Goal: Task Accomplishment & Management: Manage account settings

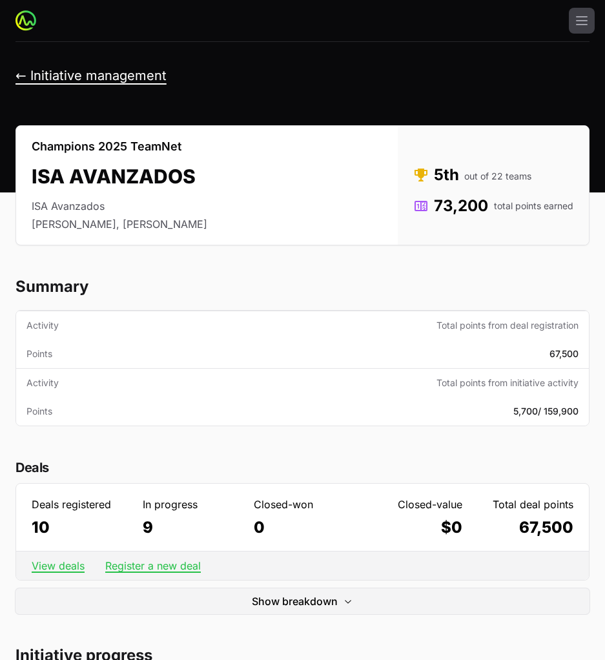
scroll to position [2, 0]
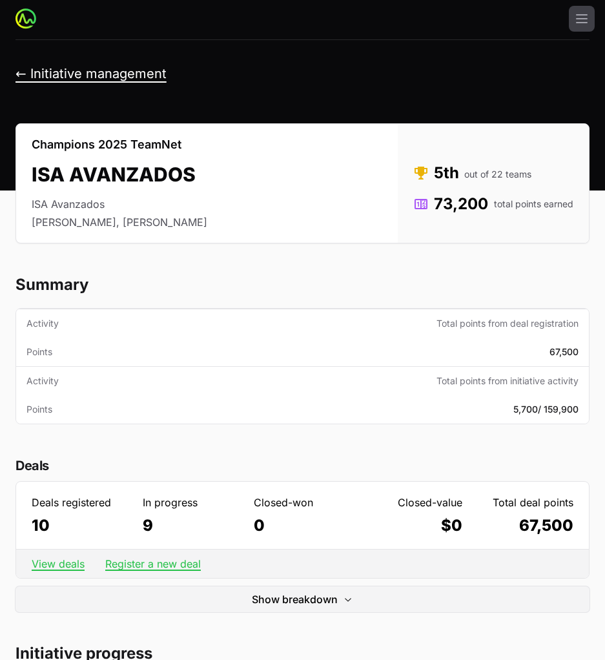
click at [63, 77] on button "← Initiative management" at bounding box center [90, 74] width 151 height 16
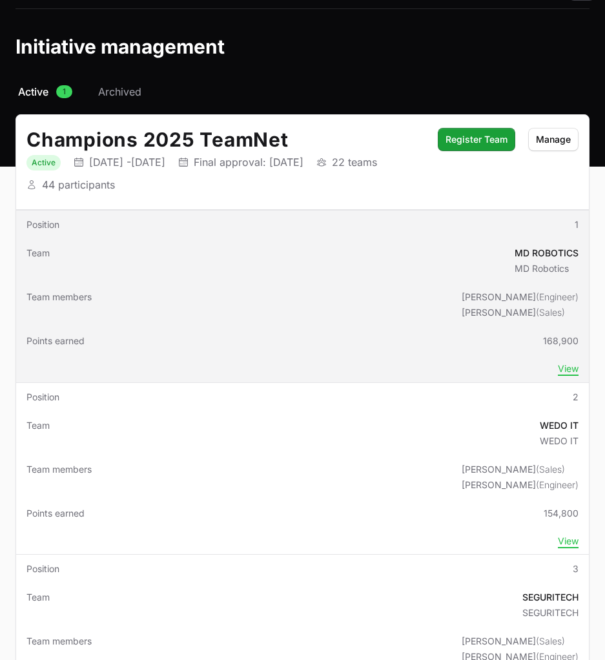
scroll to position [37, 0]
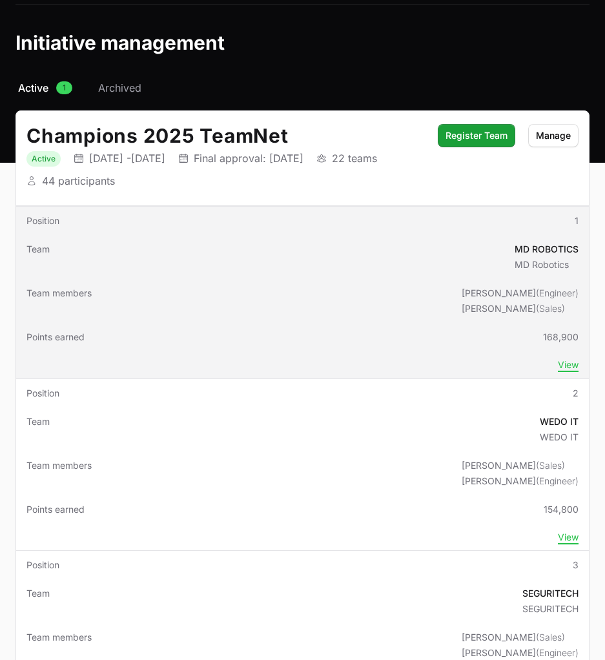
click at [230, 267] on td "Team MD ROBOTICS MD Robotics" at bounding box center [302, 257] width 573 height 44
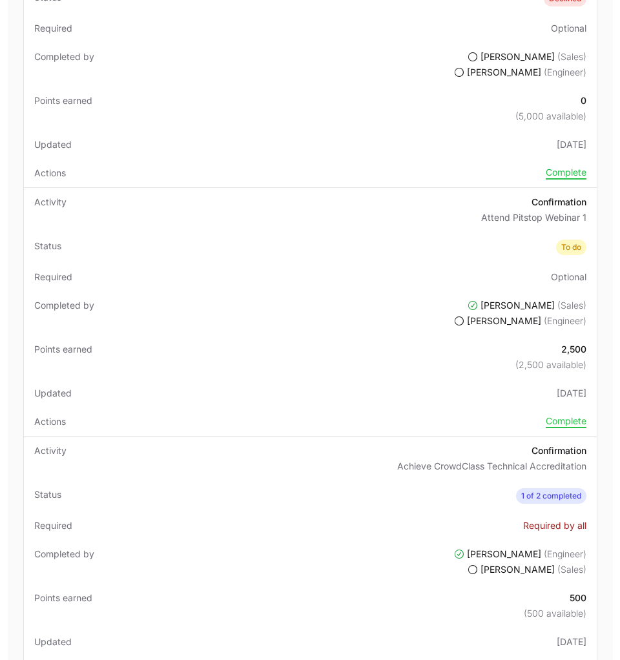
scroll to position [1656, 0]
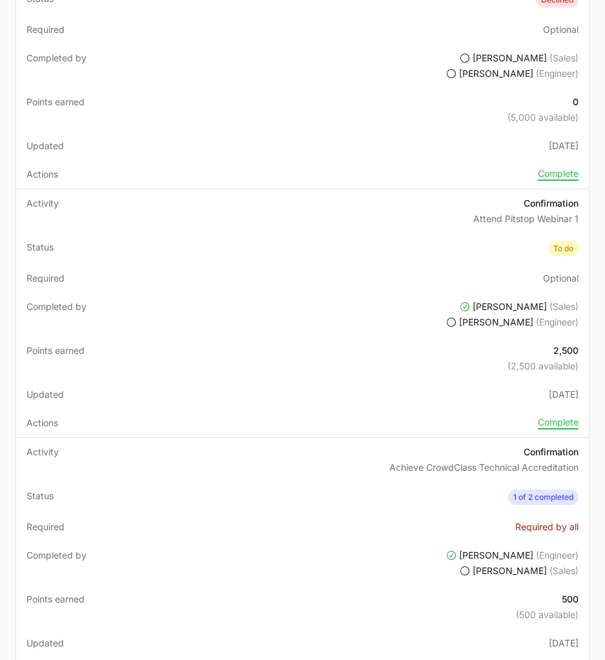
click at [374, 313] on td "Completed by [PERSON_NAME] (Sales) [PERSON_NAME] (Engineer)" at bounding box center [302, 314] width 573 height 44
click at [516, 274] on td "Required Optional" at bounding box center [302, 278] width 573 height 28
click at [544, 203] on p "Confirmation" at bounding box center [525, 203] width 105 height 13
click at [109, 214] on td "Activity Confirmation Attend Pitstop Webinar 1" at bounding box center [302, 211] width 573 height 44
click at [564, 413] on td "Actions Complete" at bounding box center [302, 423] width 573 height 28
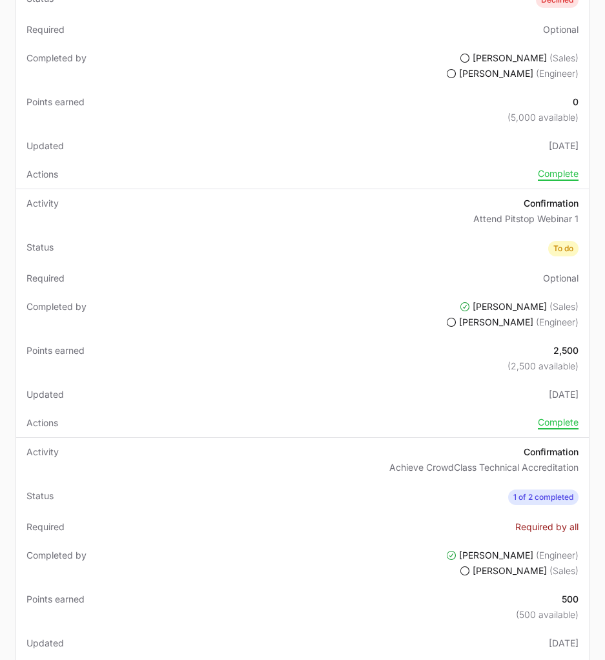
click at [564, 413] on td "Actions Complete" at bounding box center [302, 423] width 573 height 28
click at [553, 418] on button "Complete" at bounding box center [558, 422] width 41 height 13
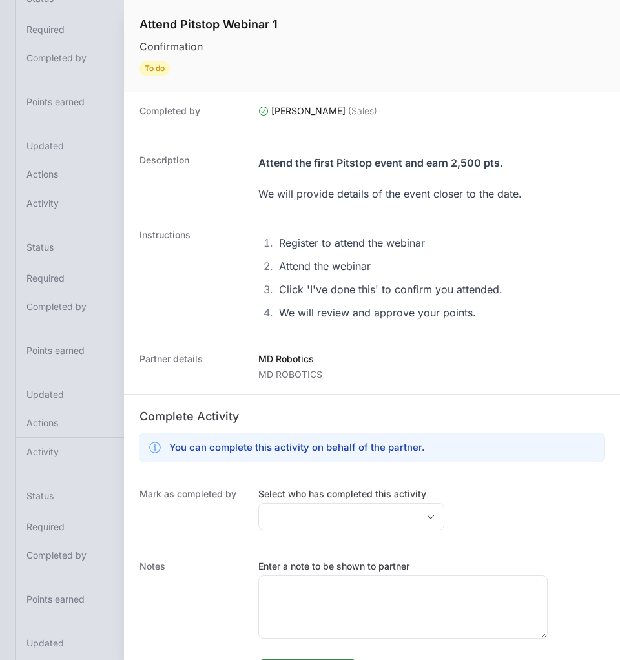
click at [86, 100] on div at bounding box center [310, 330] width 620 height 660
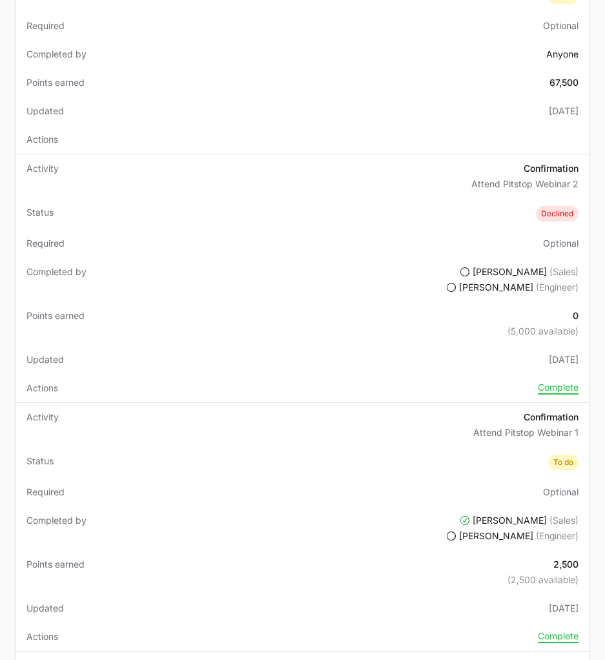
scroll to position [1441, 0]
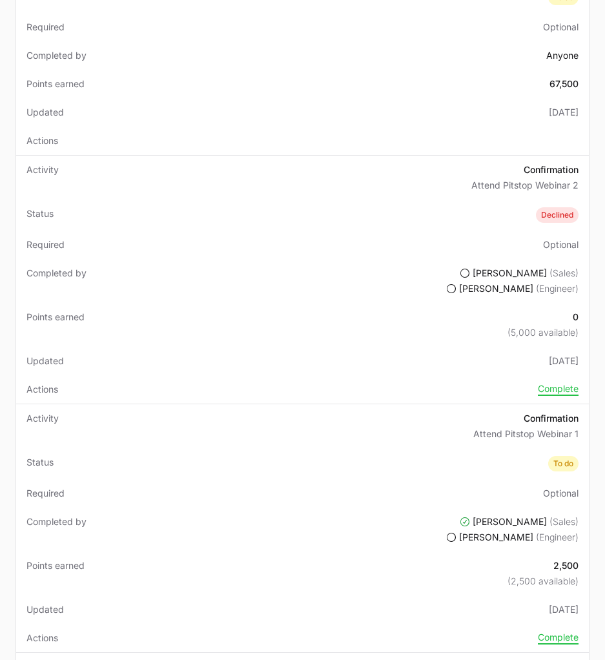
click at [378, 276] on td "Completed by [PERSON_NAME] (Sales) [PERSON_NAME] (Engineer)" at bounding box center [302, 281] width 573 height 44
click at [552, 392] on button "Complete" at bounding box center [558, 389] width 41 height 13
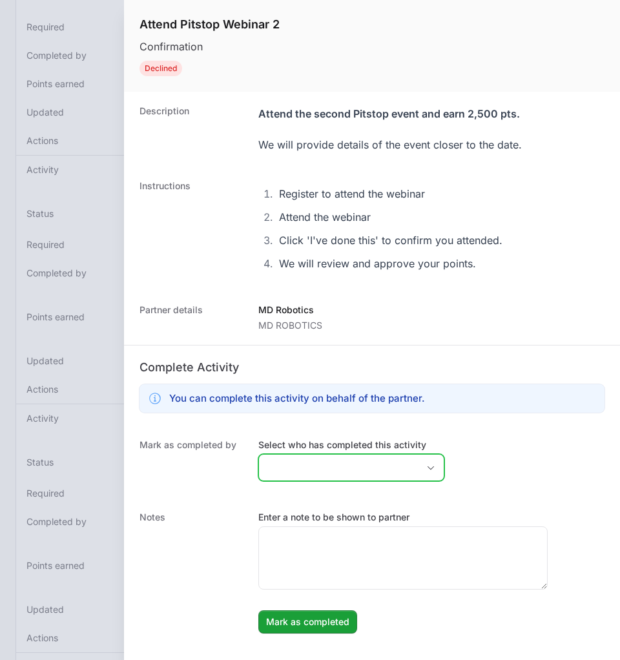
click at [334, 469] on input "Select who has completed this activity" at bounding box center [338, 467] width 159 height 26
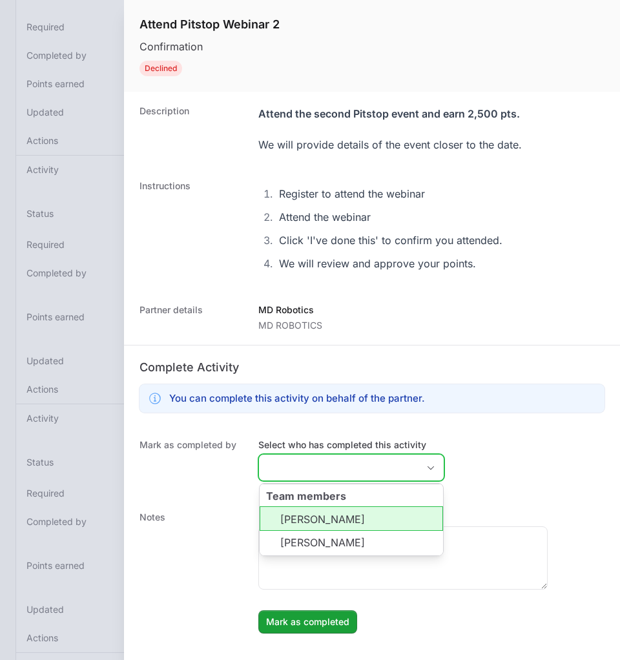
click at [331, 510] on li "[PERSON_NAME]" at bounding box center [350, 518] width 183 height 25
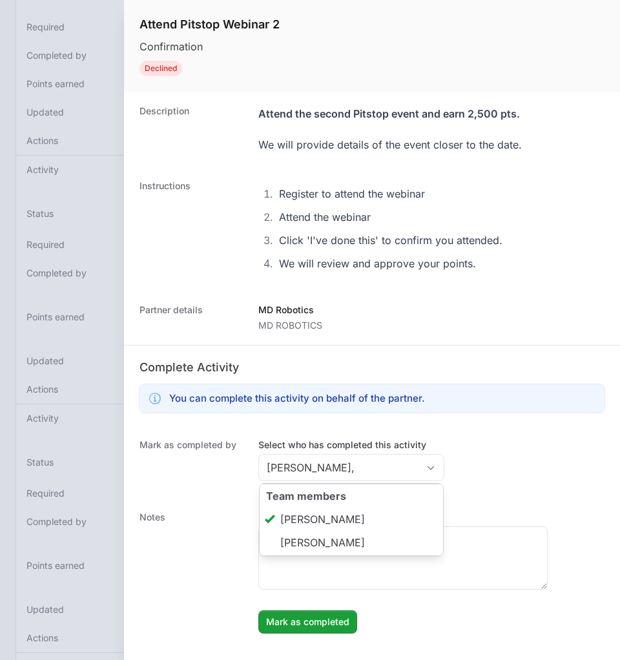
type input "[PERSON_NAME]"
click at [472, 454] on div "Mark as completed by Select who has completed this activity [PERSON_NAME] Team …" at bounding box center [372, 461] width 496 height 72
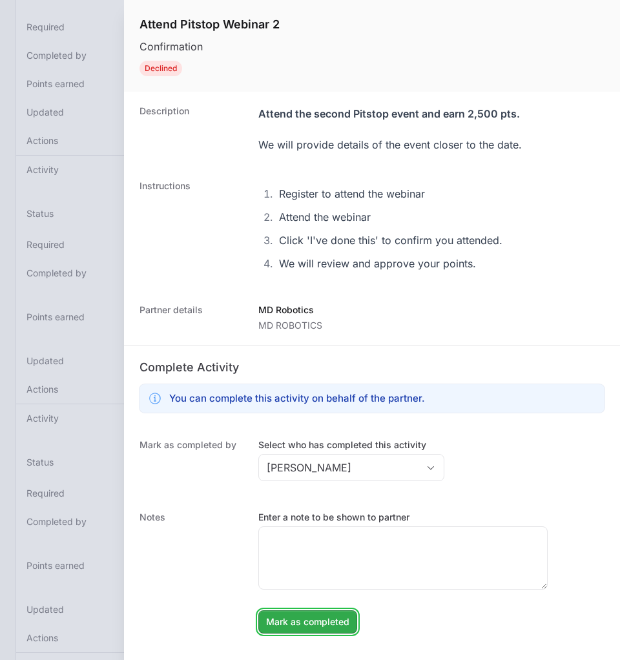
click at [287, 623] on span "Mark as completed" at bounding box center [307, 621] width 83 height 15
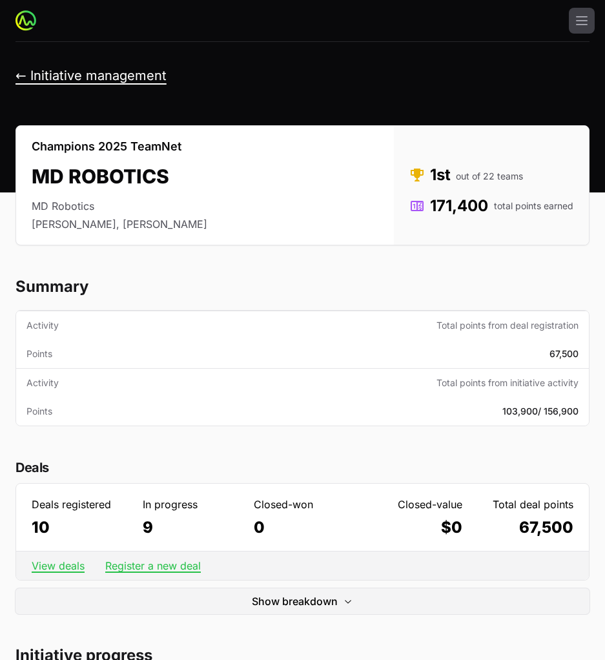
click at [38, 71] on button "← Initiative management" at bounding box center [90, 76] width 151 height 16
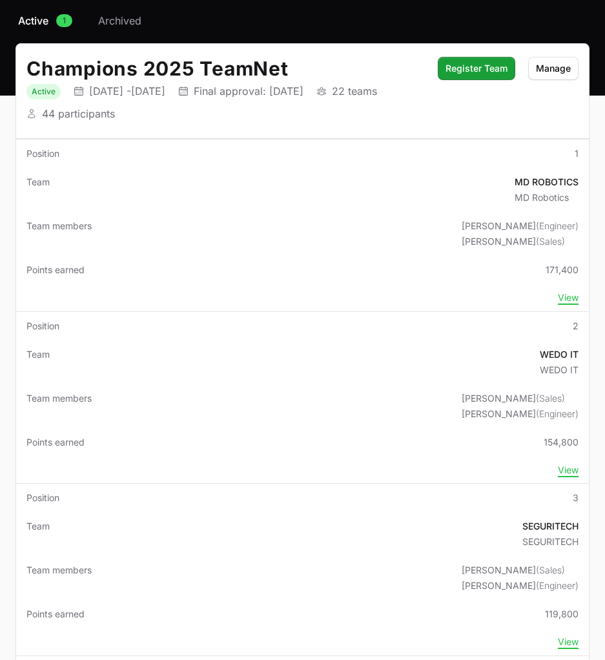
scroll to position [105, 0]
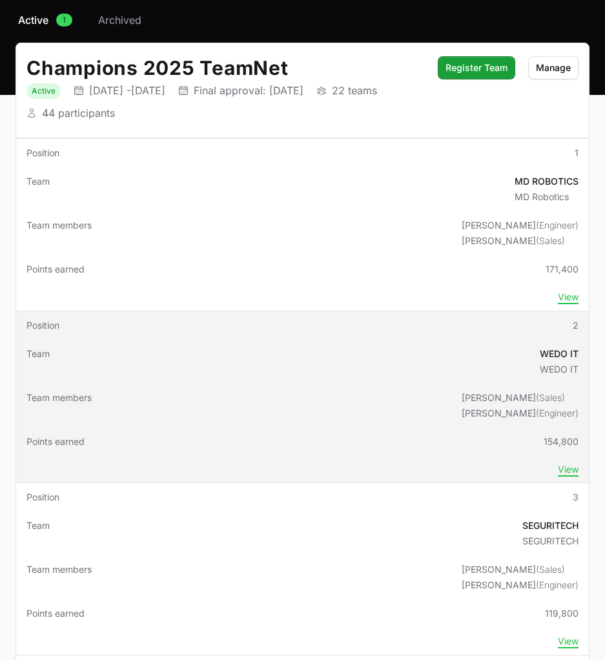
click at [503, 348] on td "Team WEDO IT WEDO IT" at bounding box center [302, 362] width 573 height 44
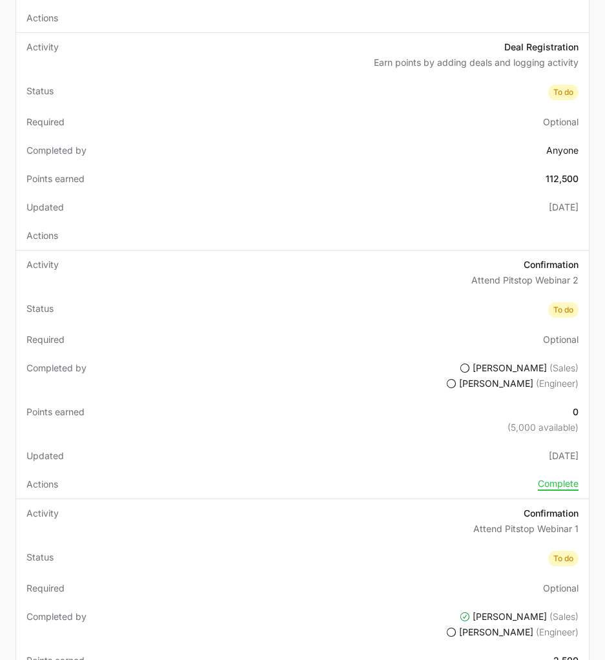
scroll to position [1361, 0]
click at [557, 490] on button "Complete" at bounding box center [558, 484] width 41 height 13
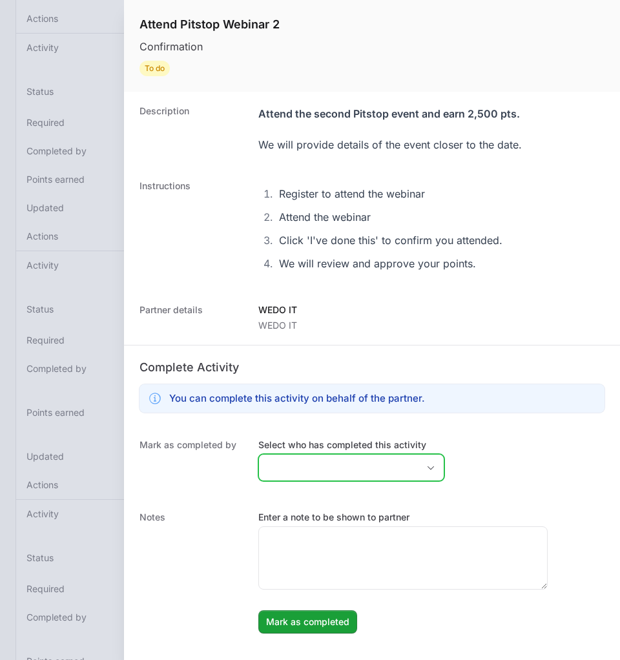
click at [318, 461] on input "Select who has completed this activity" at bounding box center [338, 467] width 159 height 26
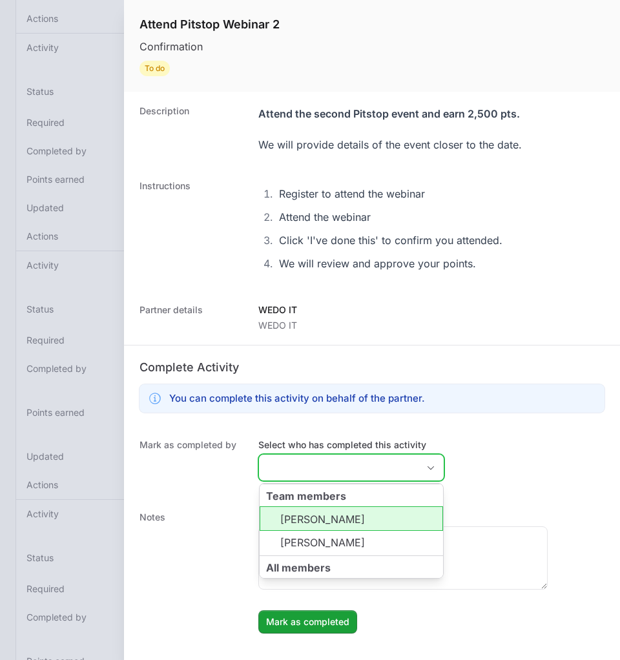
click at [320, 508] on li "[PERSON_NAME]" at bounding box center [350, 518] width 183 height 25
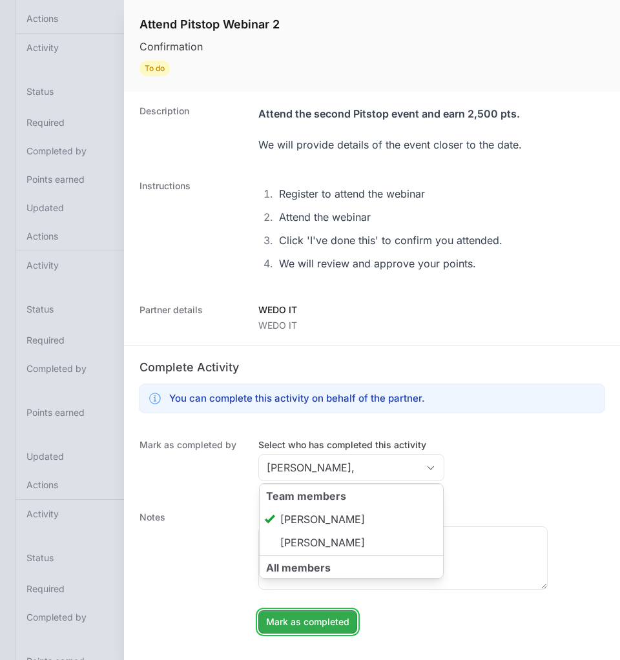
type input "[PERSON_NAME]"
click at [318, 625] on span "Mark as completed" at bounding box center [307, 621] width 83 height 15
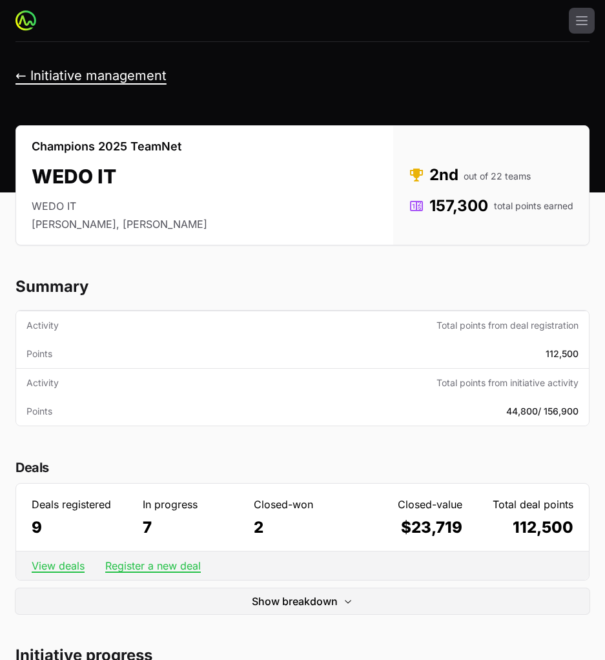
click at [44, 72] on button "← Initiative management" at bounding box center [90, 76] width 151 height 16
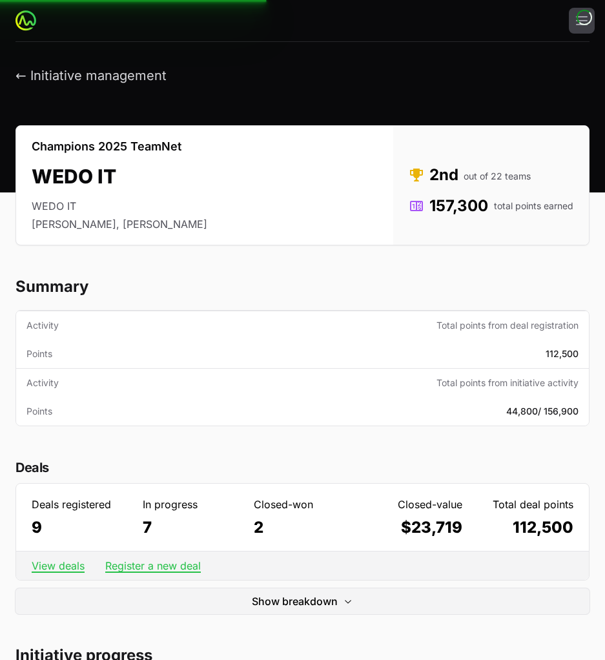
scroll to position [220, 0]
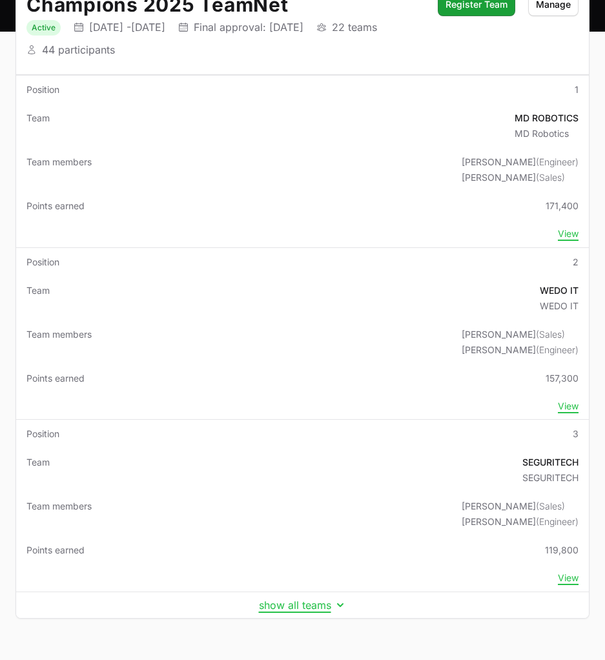
scroll to position [201, 0]
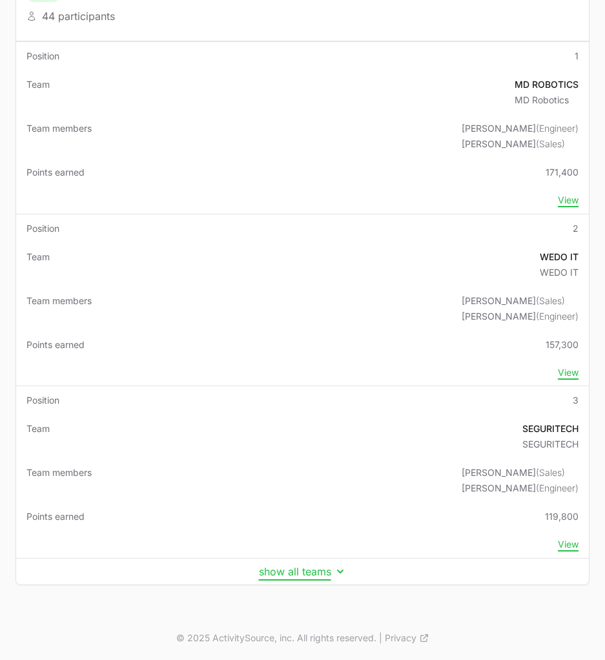
click at [283, 572] on button "show all teams" at bounding box center [303, 571] width 88 height 13
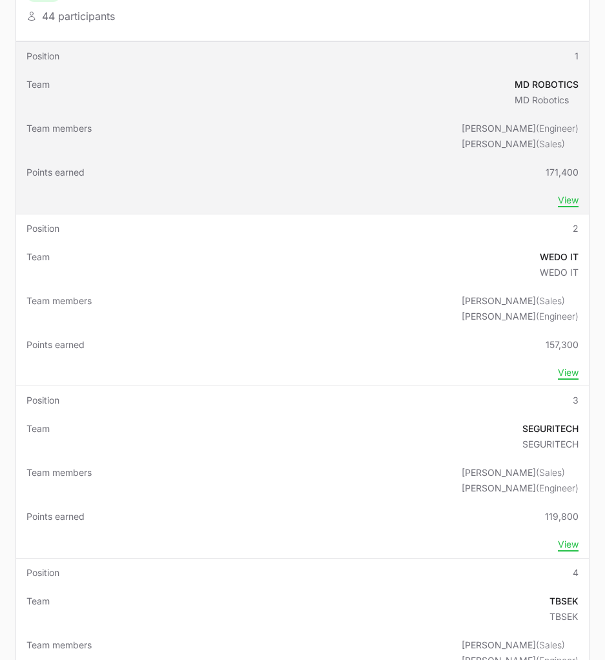
click at [158, 151] on td "Team members [PERSON_NAME] (Engineer) [PERSON_NAME] (Sales)" at bounding box center [302, 136] width 573 height 44
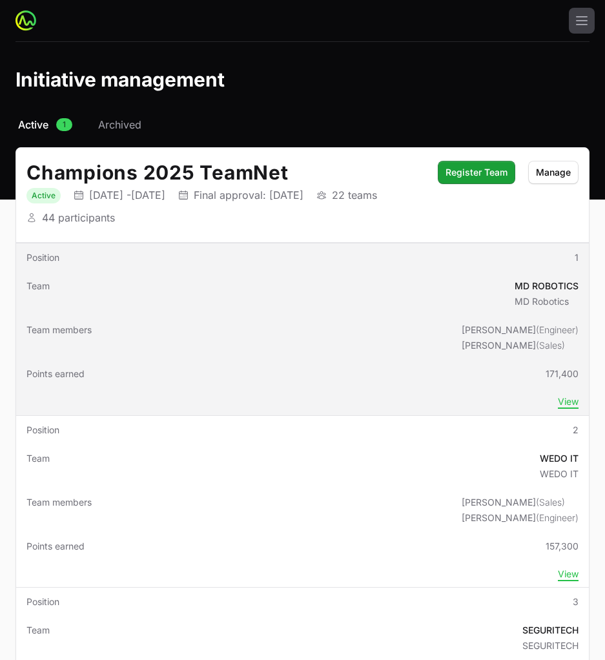
scroll to position [201, 0]
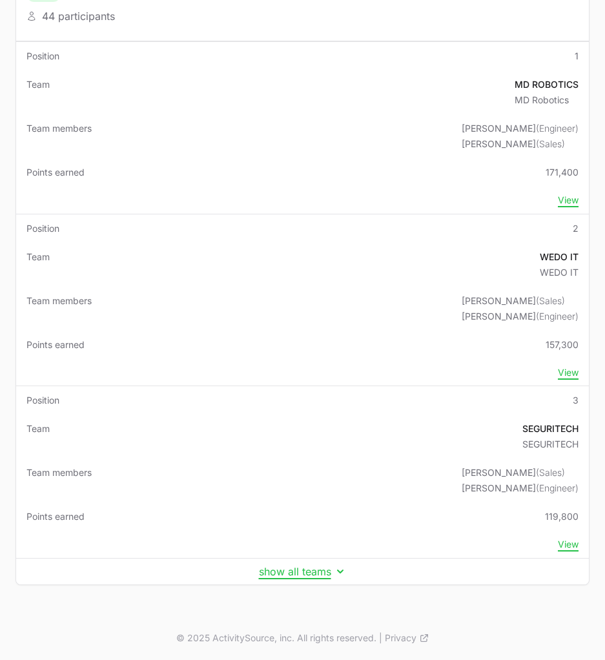
click at [278, 582] on td "show all teams" at bounding box center [302, 571] width 573 height 26
click at [281, 573] on button "show all teams" at bounding box center [303, 571] width 88 height 13
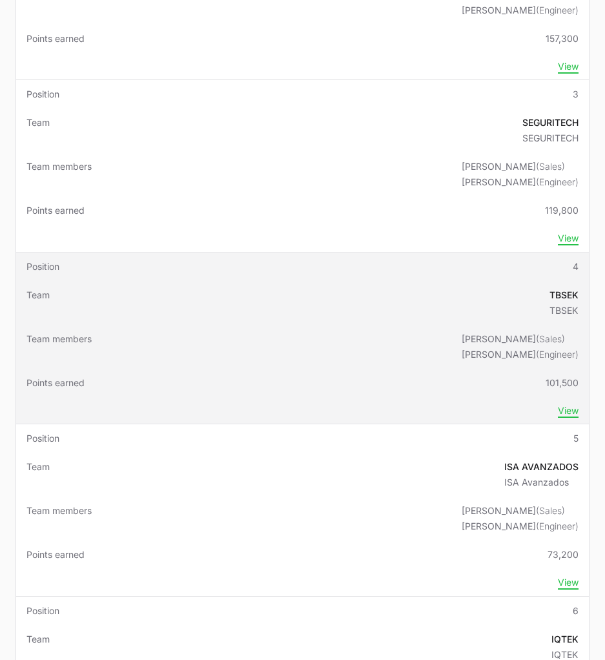
scroll to position [509, 0]
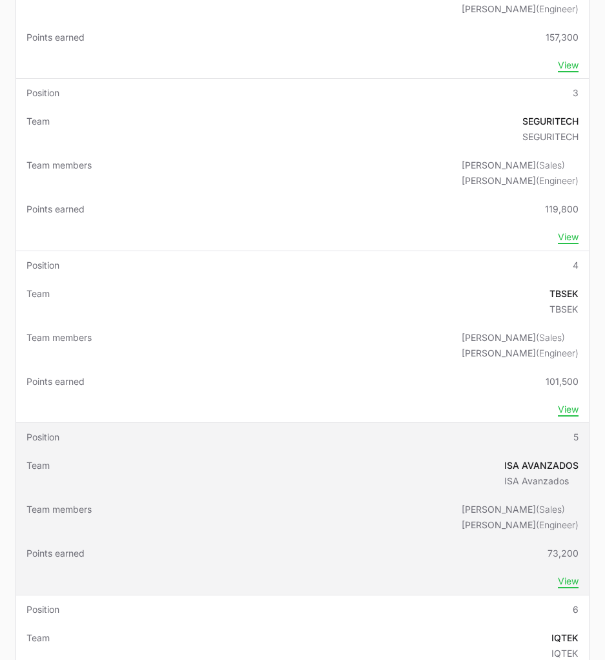
click at [219, 500] on td "Team members [PERSON_NAME] (Sales) [PERSON_NAME] (Engineer)" at bounding box center [302, 517] width 573 height 44
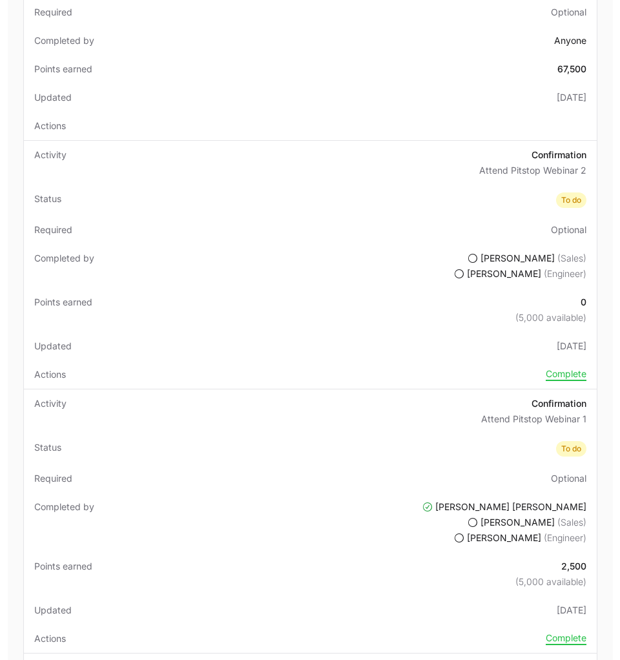
scroll to position [1489, 0]
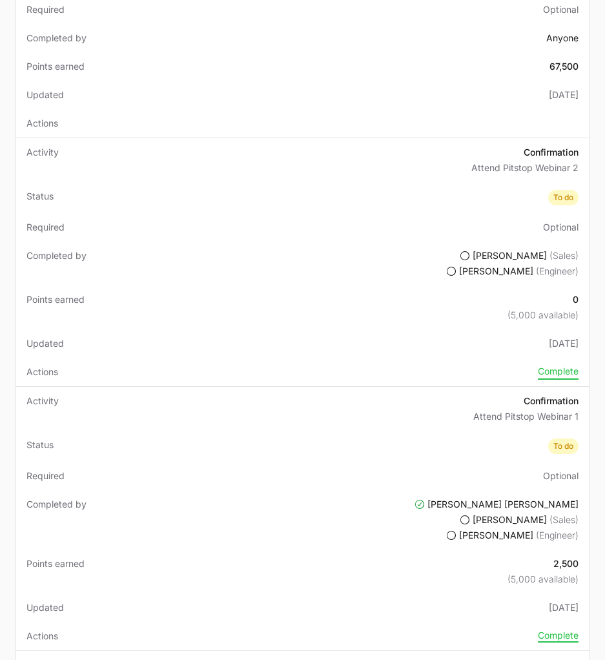
click at [561, 376] on button "Complete" at bounding box center [558, 371] width 41 height 13
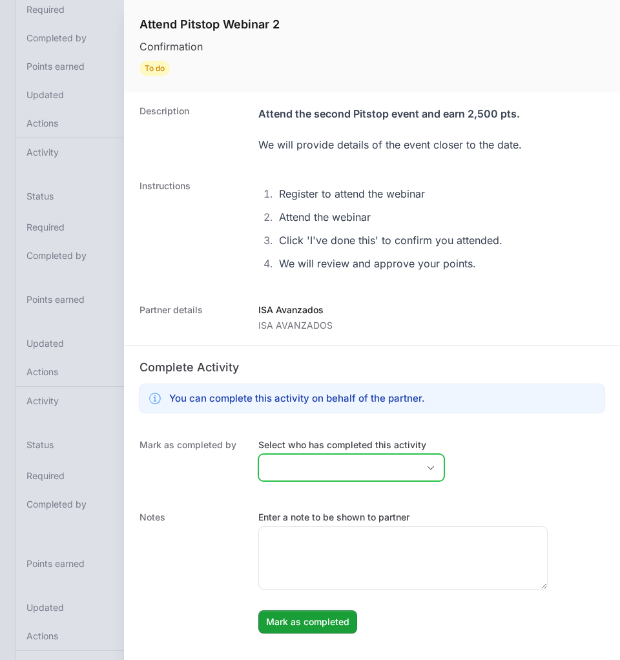
click at [305, 467] on input "Select who has completed this activity" at bounding box center [338, 467] width 159 height 26
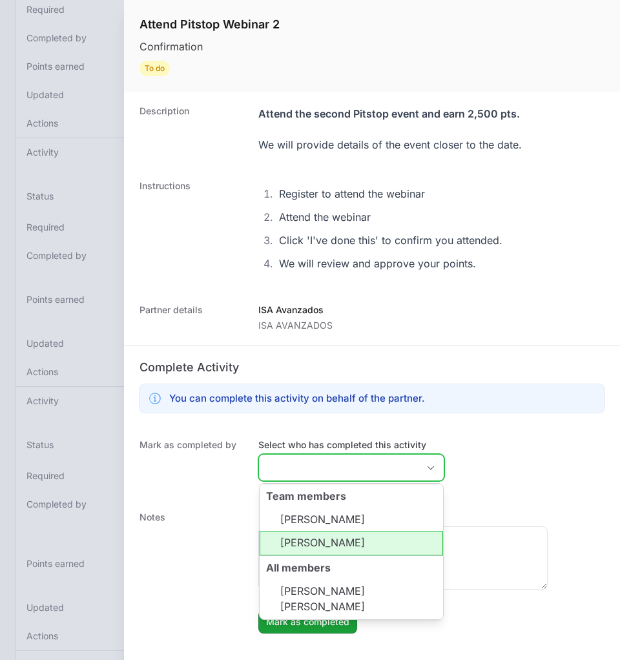
scroll to position [1, 0]
click at [335, 577] on li "[PERSON_NAME] [PERSON_NAME]" at bounding box center [350, 597] width 183 height 41
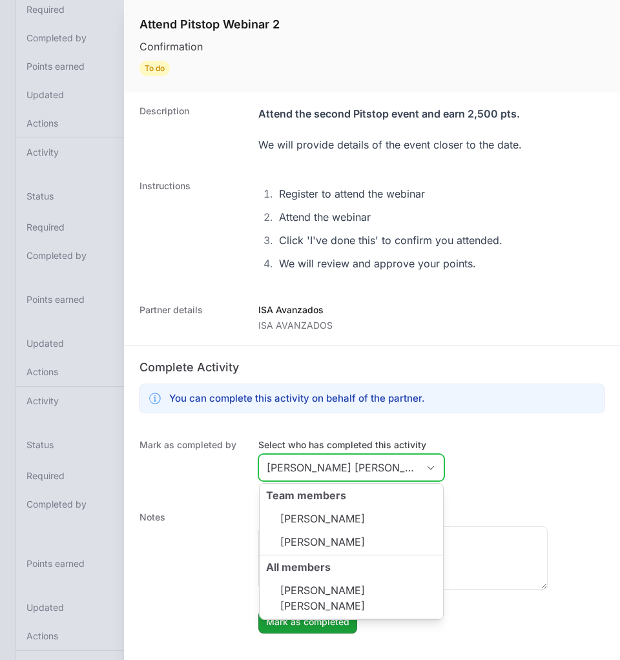
type input "[PERSON_NAME] [PERSON_NAME],"
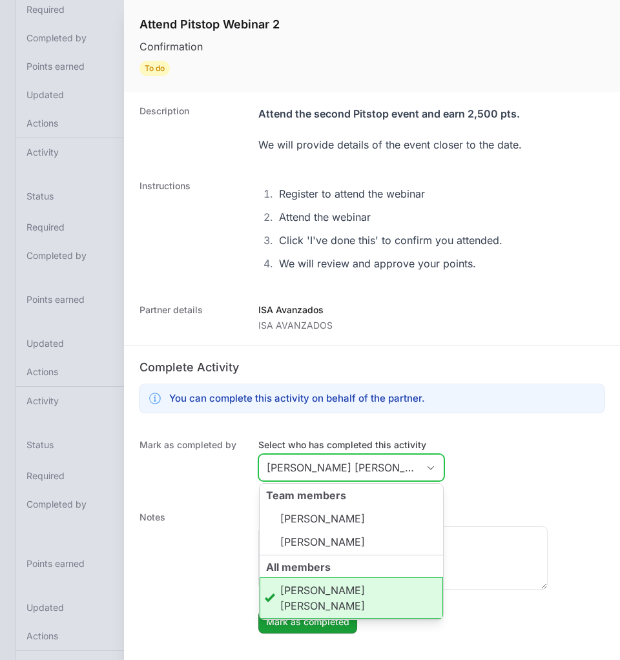
click at [334, 589] on li "[PERSON_NAME] [PERSON_NAME]" at bounding box center [350, 597] width 183 height 41
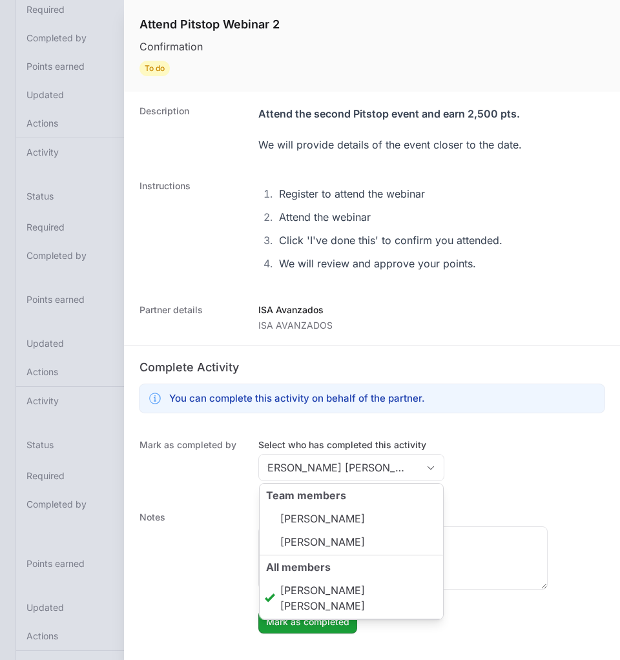
type input "[PERSON_NAME] [PERSON_NAME]"
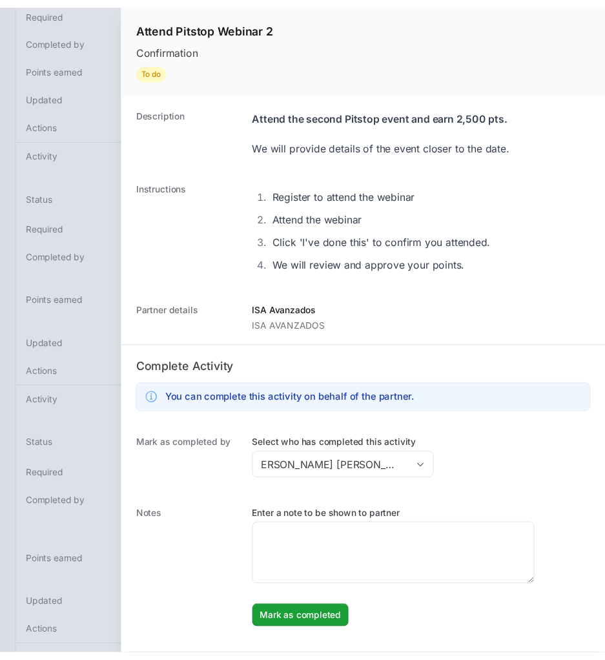
scroll to position [0, 0]
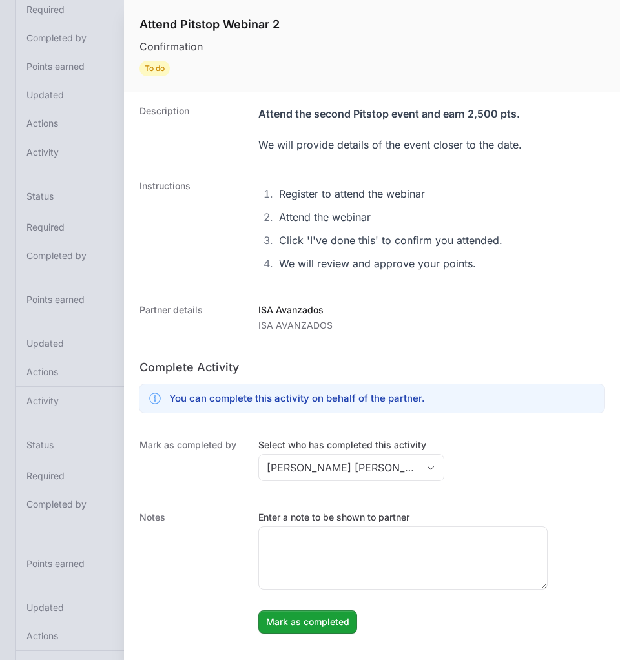
click at [518, 600] on dd "Enter a note to be shown to partner [PERSON_NAME] as completed [PERSON_NAME] as…" at bounding box center [431, 572] width 346 height 123
click at [74, 303] on div at bounding box center [310, 330] width 620 height 660
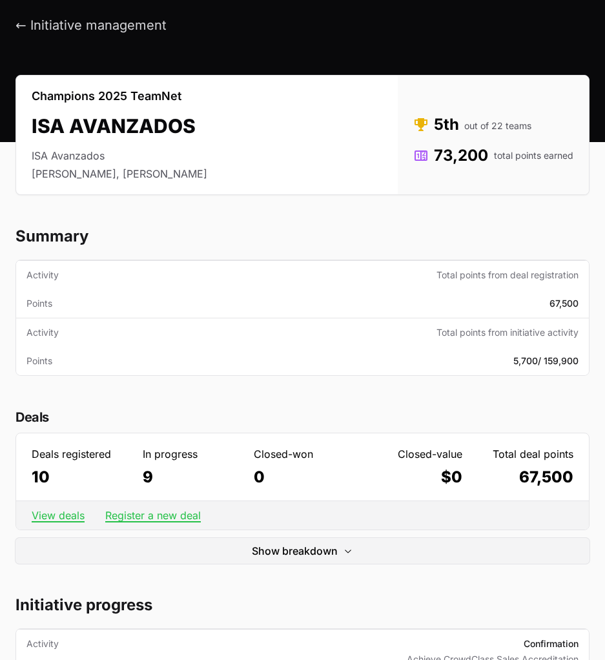
scroll to position [43, 0]
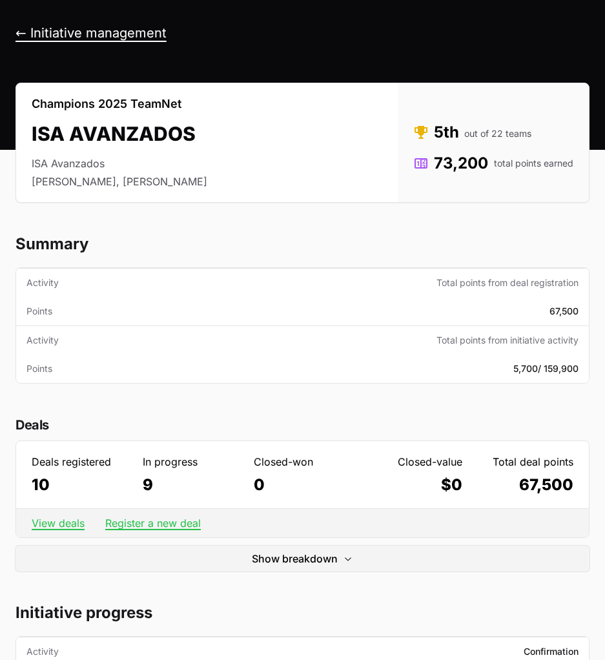
click at [19, 31] on button "← Initiative management" at bounding box center [90, 33] width 151 height 16
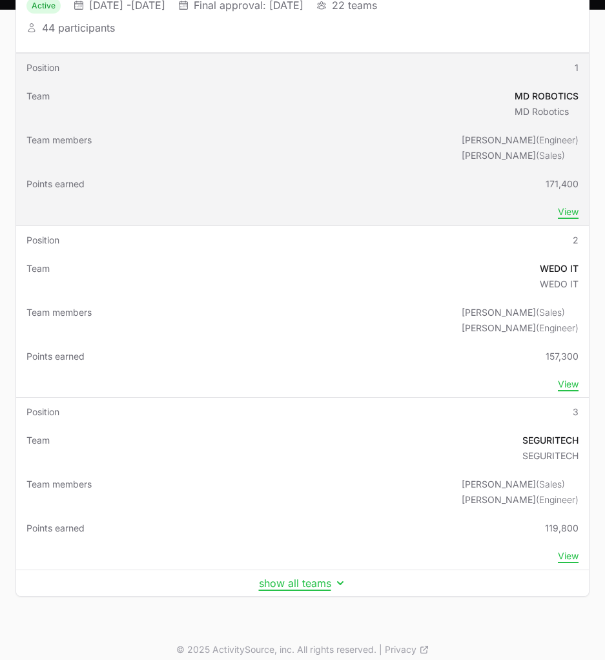
scroll to position [201, 0]
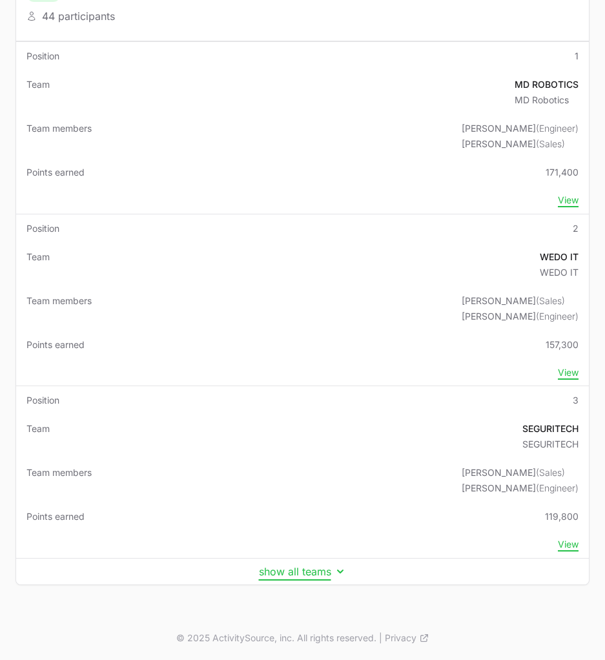
click at [294, 566] on button "show all teams" at bounding box center [303, 571] width 88 height 13
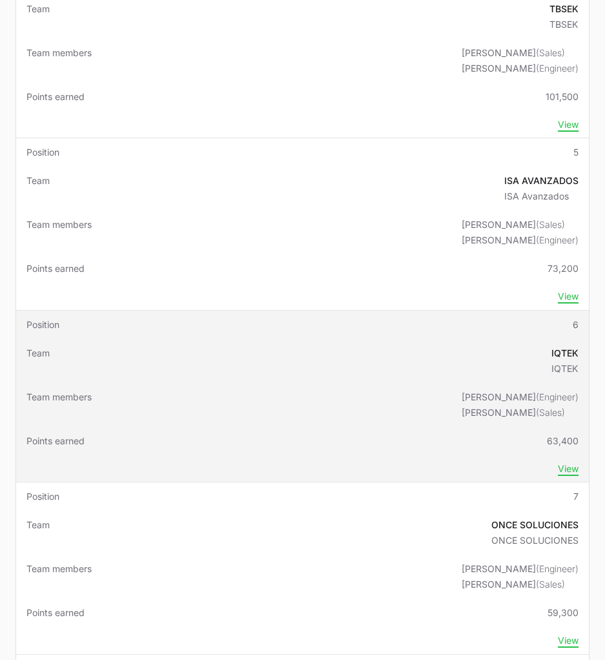
scroll to position [794, 0]
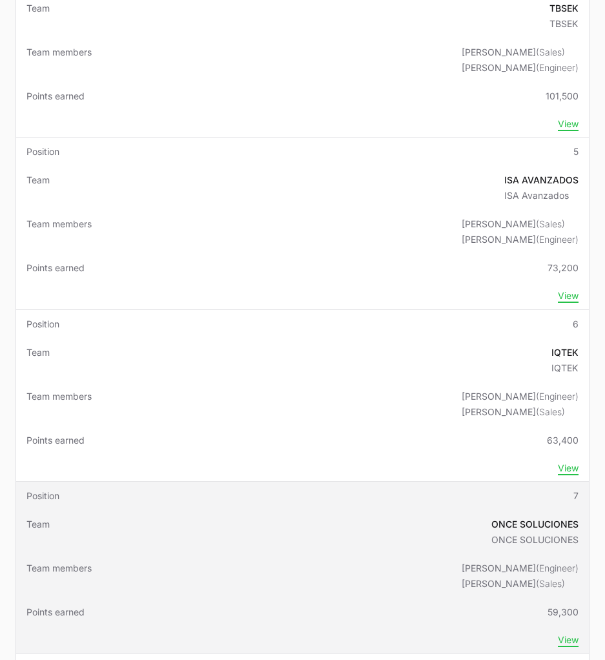
click at [202, 571] on td "Team members [PERSON_NAME] (Engineer) [PERSON_NAME] (Sales)" at bounding box center [302, 576] width 573 height 44
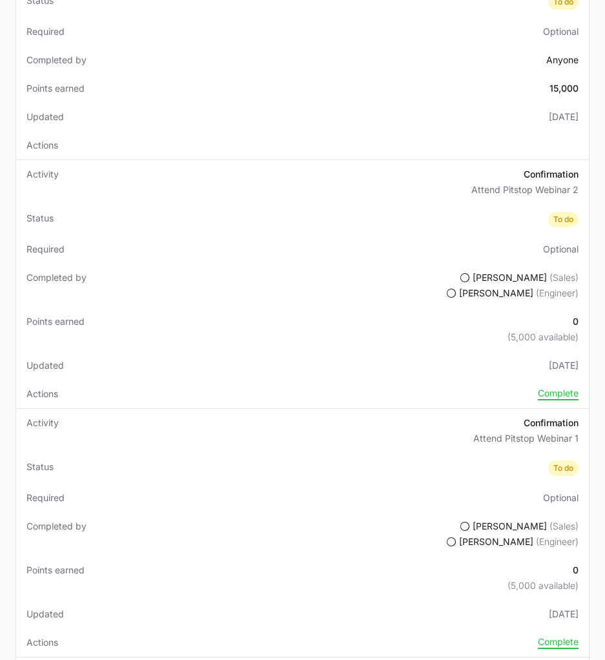
scroll to position [1454, 0]
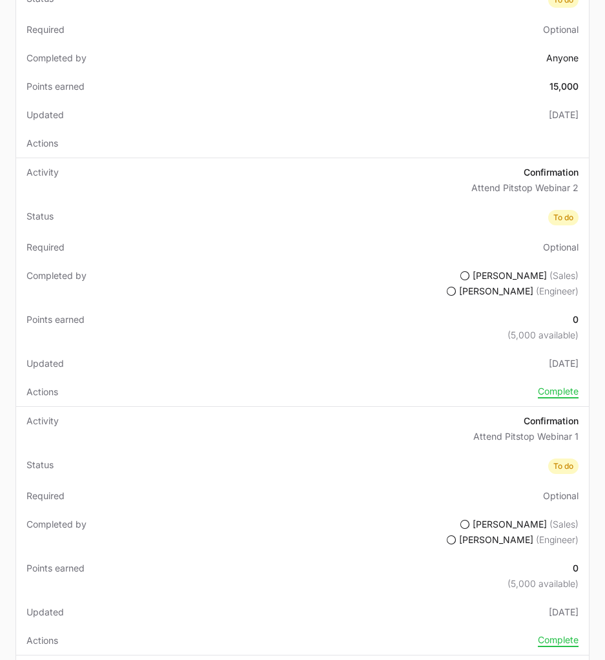
click at [453, 513] on td "Completed by [PERSON_NAME] (Sales) [PERSON_NAME] (Engineer)" at bounding box center [302, 532] width 573 height 44
click at [574, 633] on td "Actions Complete" at bounding box center [302, 640] width 573 height 28
click at [552, 639] on button "Complete" at bounding box center [558, 640] width 41 height 13
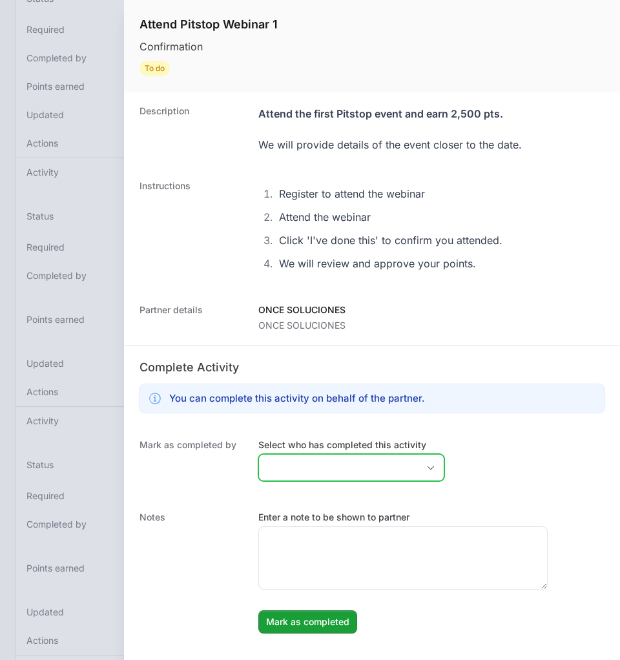
click at [353, 464] on input "Select who has completed this activity" at bounding box center [338, 467] width 159 height 26
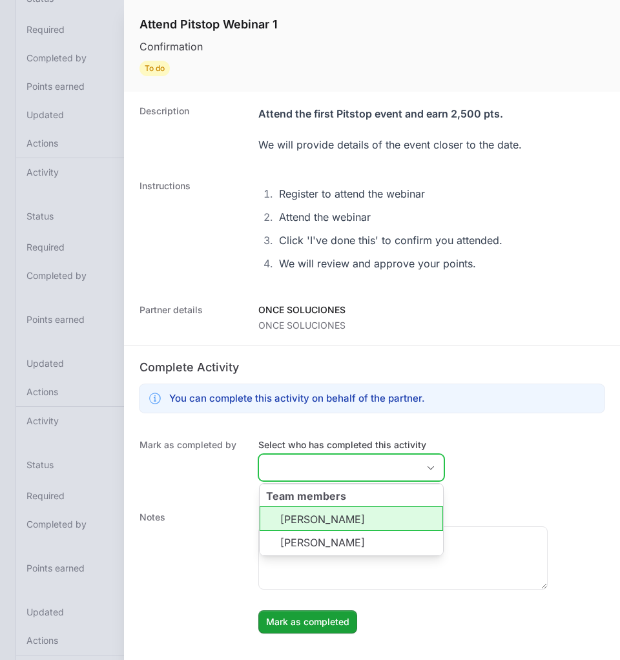
click at [376, 518] on li "[PERSON_NAME]" at bounding box center [350, 518] width 183 height 25
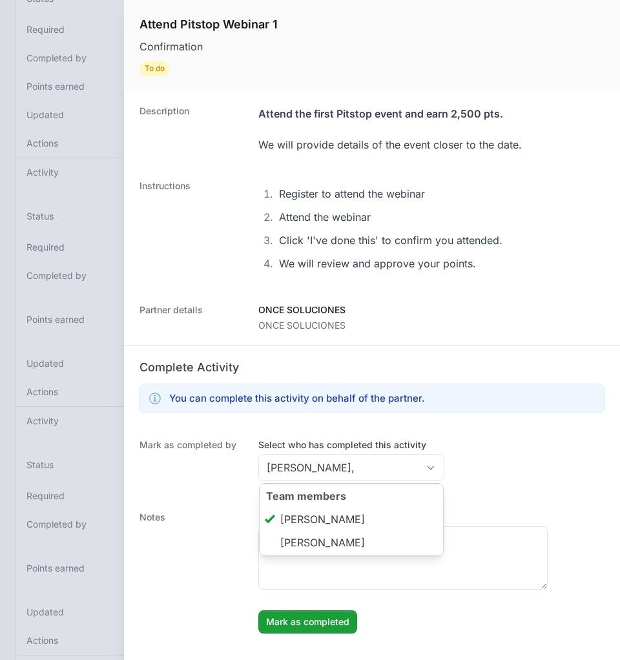
type input "[PERSON_NAME]"
click at [321, 609] on dd "Enter a note to be shown to partner [PERSON_NAME] as completed [PERSON_NAME] as…" at bounding box center [431, 572] width 346 height 123
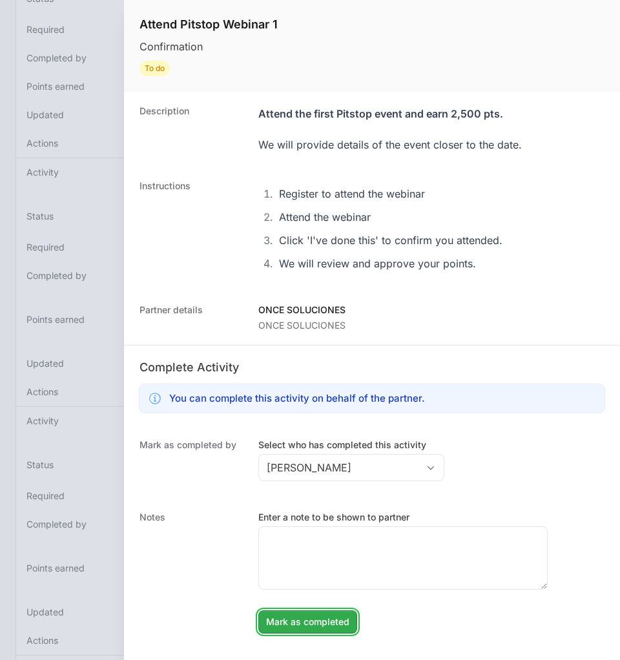
click at [298, 625] on span "Mark as completed" at bounding box center [307, 621] width 83 height 15
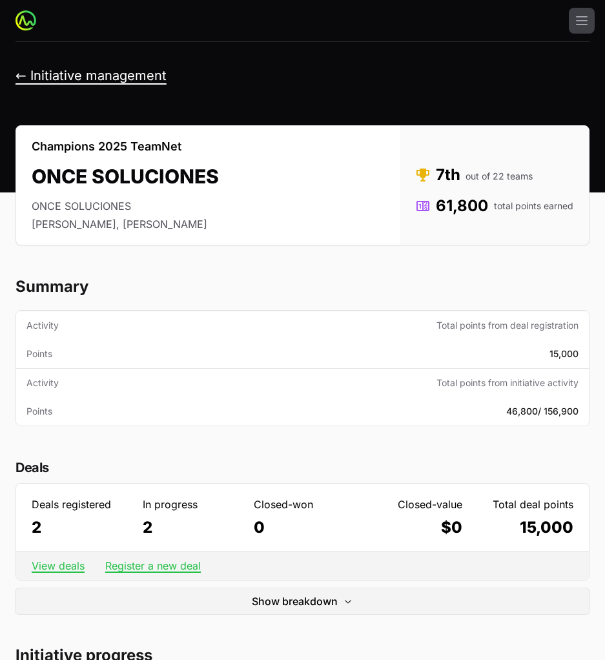
click at [56, 74] on button "← Initiative management" at bounding box center [90, 76] width 151 height 16
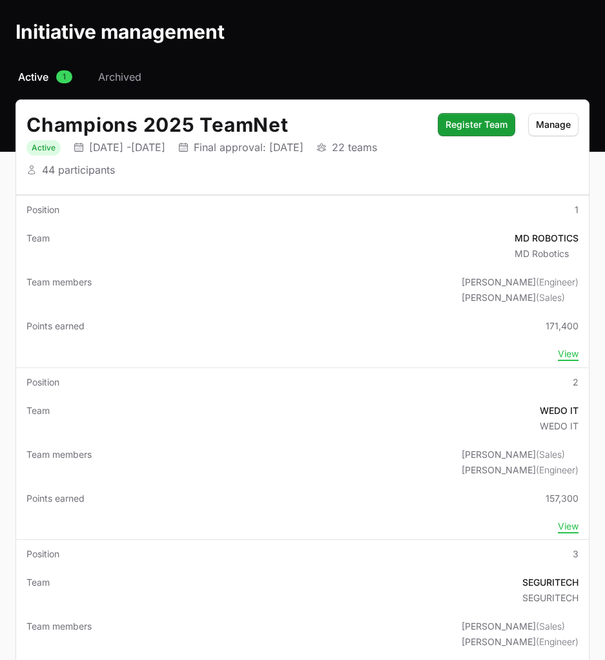
scroll to position [46, 0]
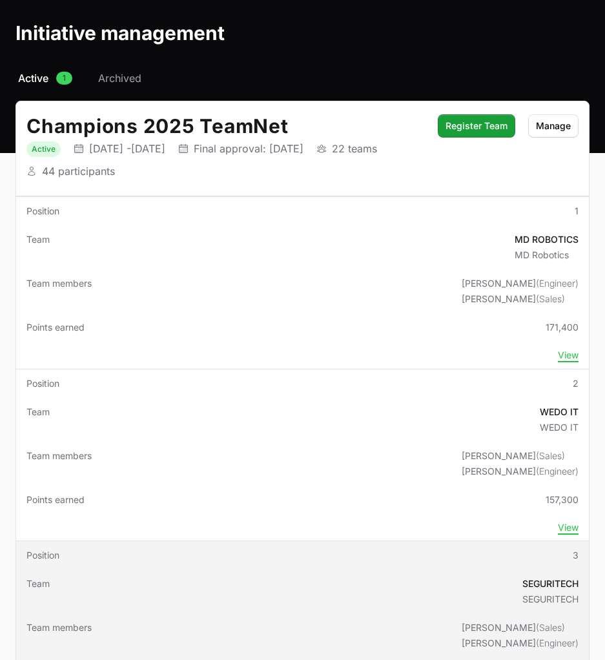
click at [277, 567] on td "Position 3" at bounding box center [302, 555] width 573 height 28
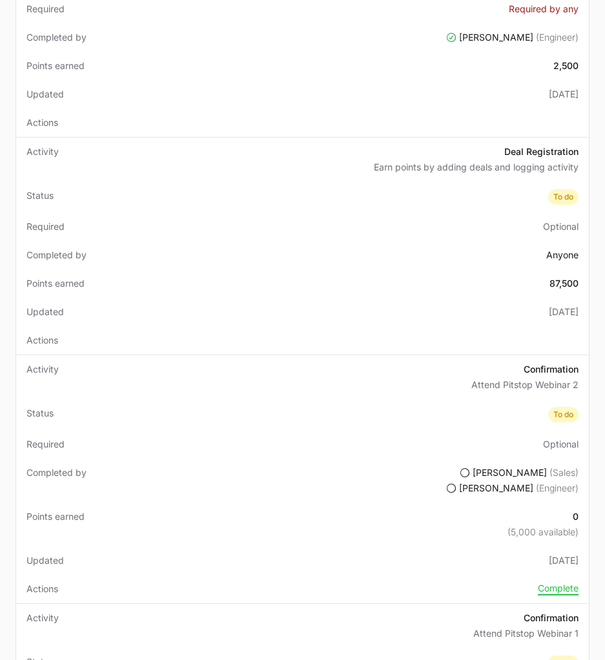
scroll to position [1263, 0]
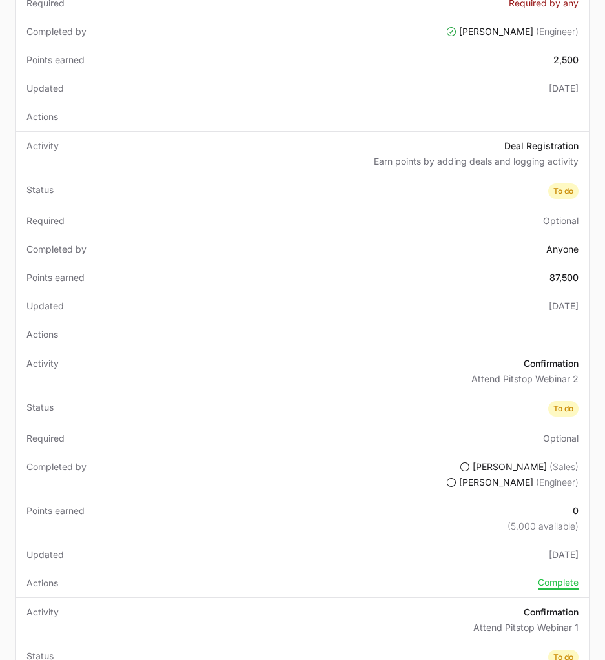
click at [538, 190] on td "Status To do" at bounding box center [302, 191] width 573 height 31
click at [575, 296] on td "Updated [DATE]" at bounding box center [302, 306] width 573 height 28
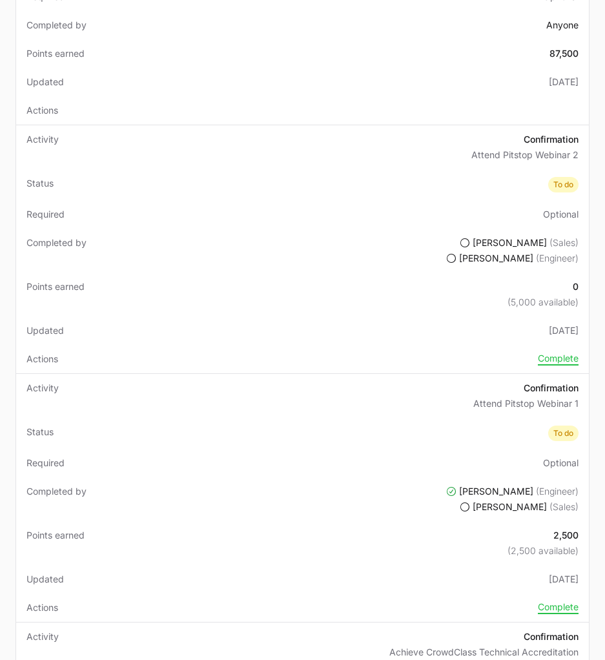
scroll to position [1487, 0]
click at [569, 357] on button "Complete" at bounding box center [558, 358] width 41 height 13
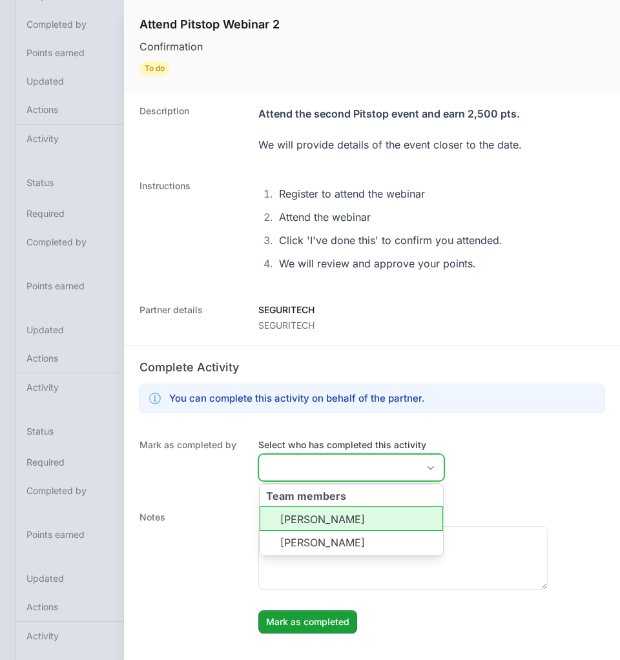
click at [306, 468] on input "Select who has completed this activity" at bounding box center [338, 467] width 159 height 26
click at [296, 518] on li "[PERSON_NAME]" at bounding box center [350, 518] width 183 height 25
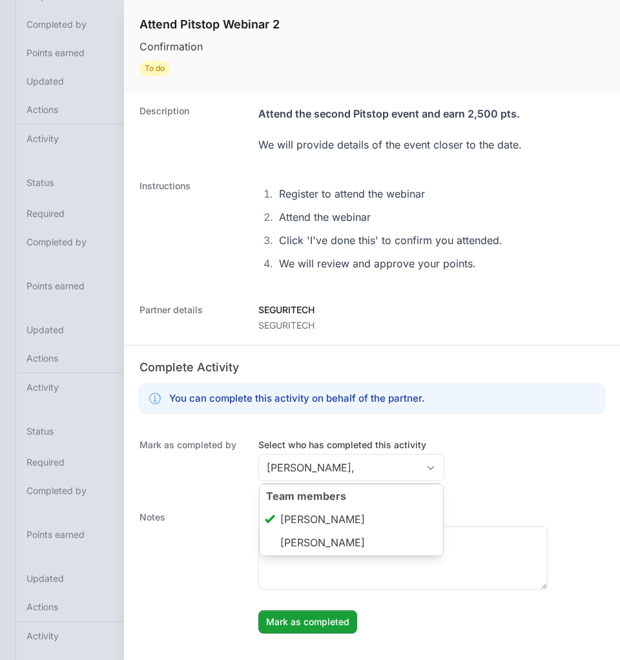
type input "[PERSON_NAME]"
click at [268, 604] on dd "Enter a note to be shown to partner [PERSON_NAME] as completed [PERSON_NAME] as…" at bounding box center [431, 572] width 346 height 123
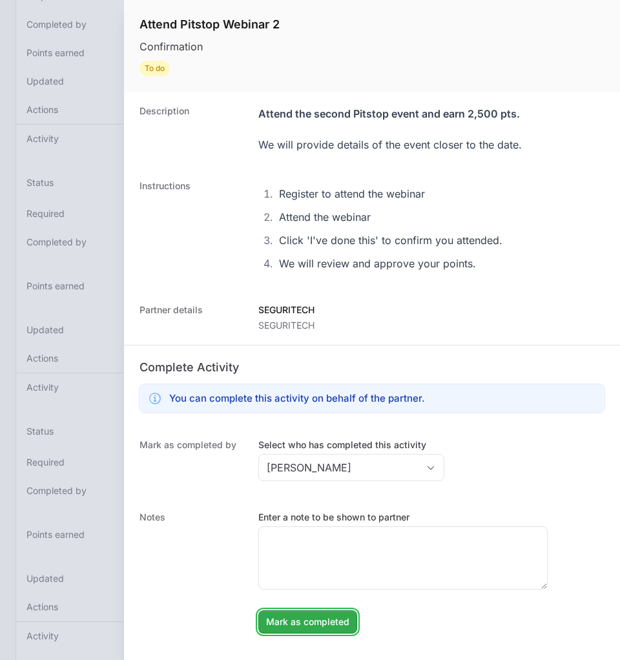
click at [354, 617] on button "Mark as completed Mark as completed" at bounding box center [307, 621] width 99 height 23
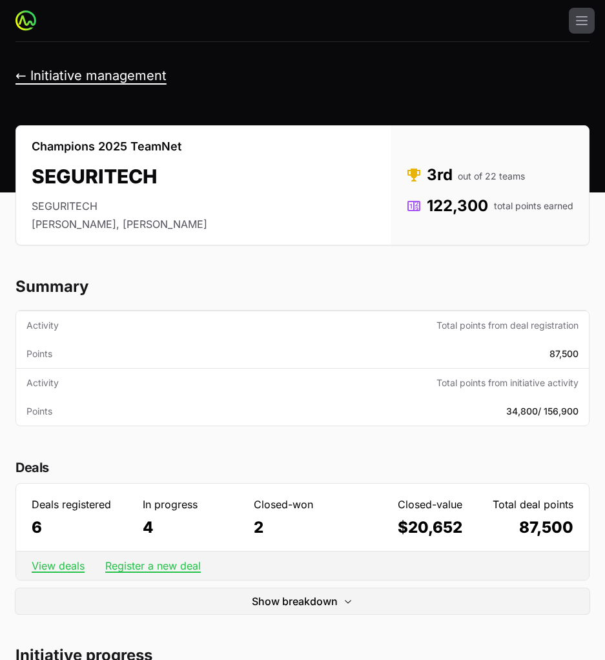
click at [68, 78] on button "← Initiative management" at bounding box center [90, 76] width 151 height 16
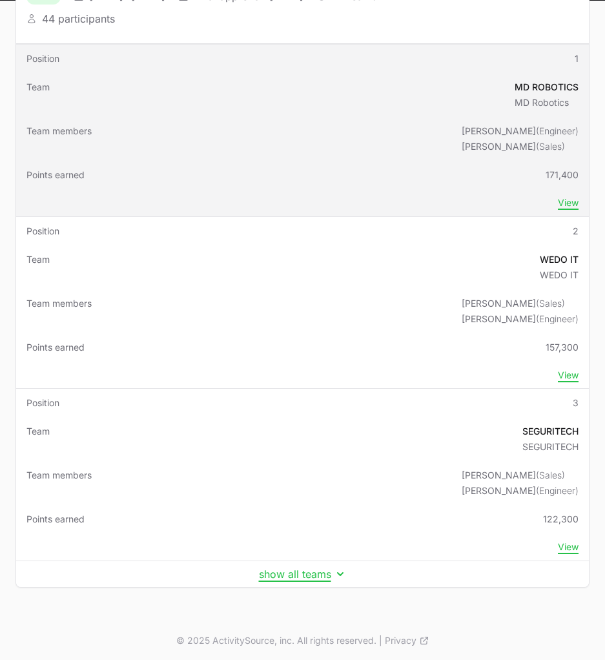
scroll to position [201, 0]
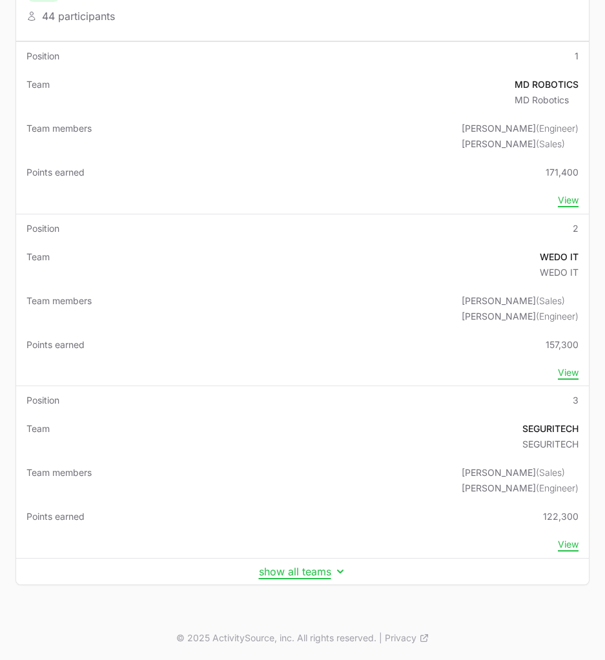
click at [305, 589] on div "Select a tab Active Archived Active 1 Archived Champions 2025 TeamNet Status Ac…" at bounding box center [302, 265] width 605 height 700
click at [308, 565] on button "show all teams" at bounding box center [303, 571] width 88 height 13
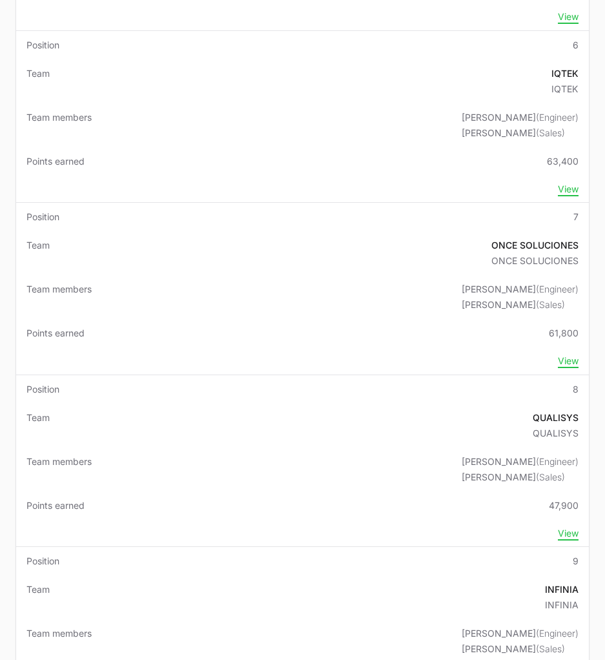
scroll to position [1079, 0]
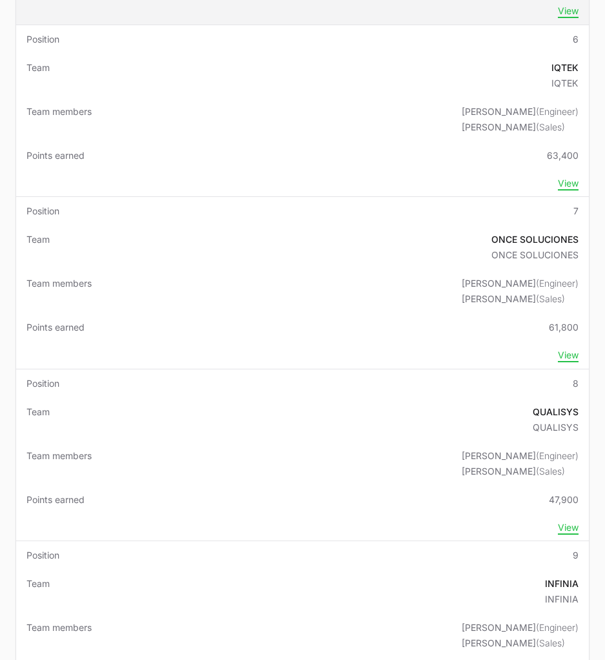
click at [186, 23] on td "View" at bounding box center [302, 10] width 573 height 27
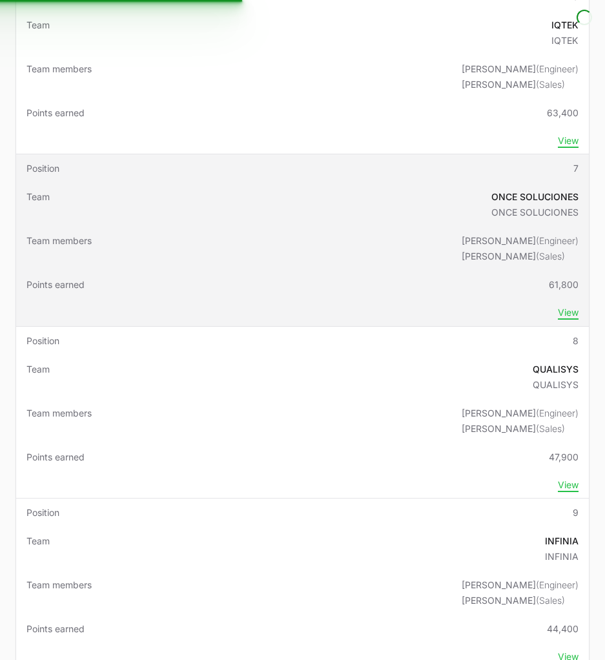
scroll to position [1123, 0]
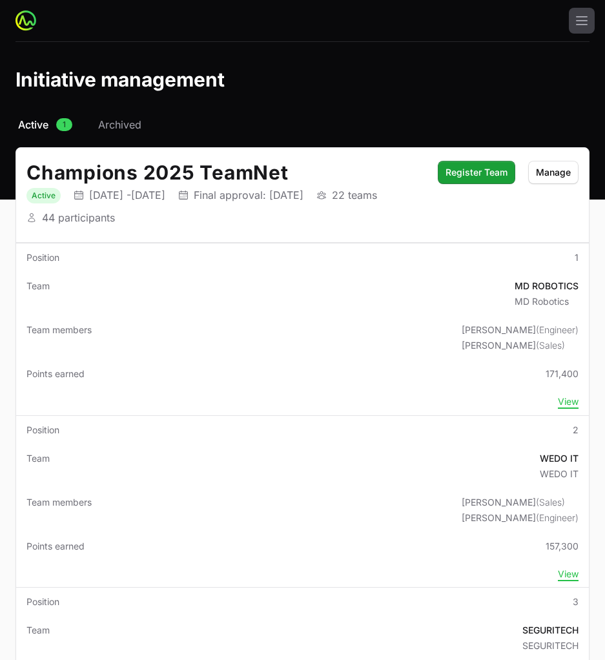
scroll to position [201, 0]
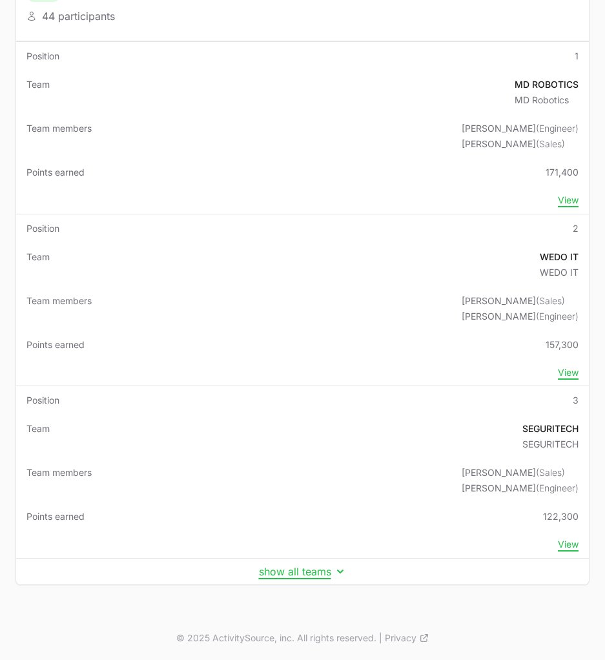
click at [294, 578] on td "show all teams" at bounding box center [302, 571] width 573 height 26
click at [295, 576] on button "show all teams" at bounding box center [303, 571] width 88 height 13
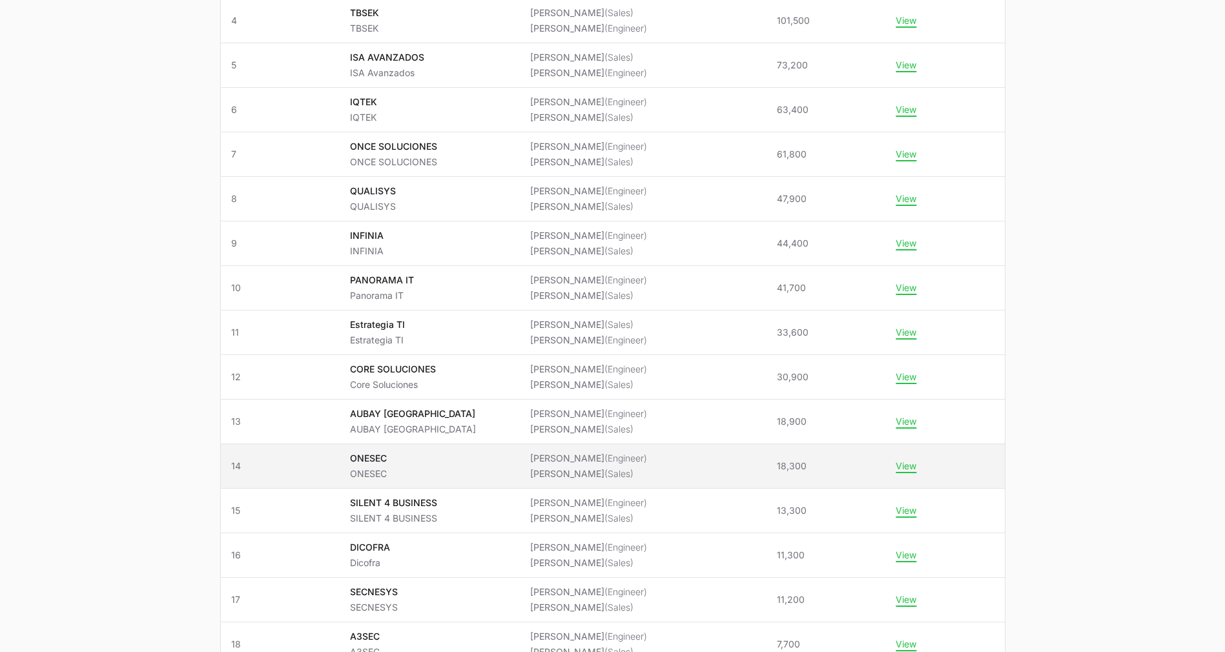
scroll to position [409, 0]
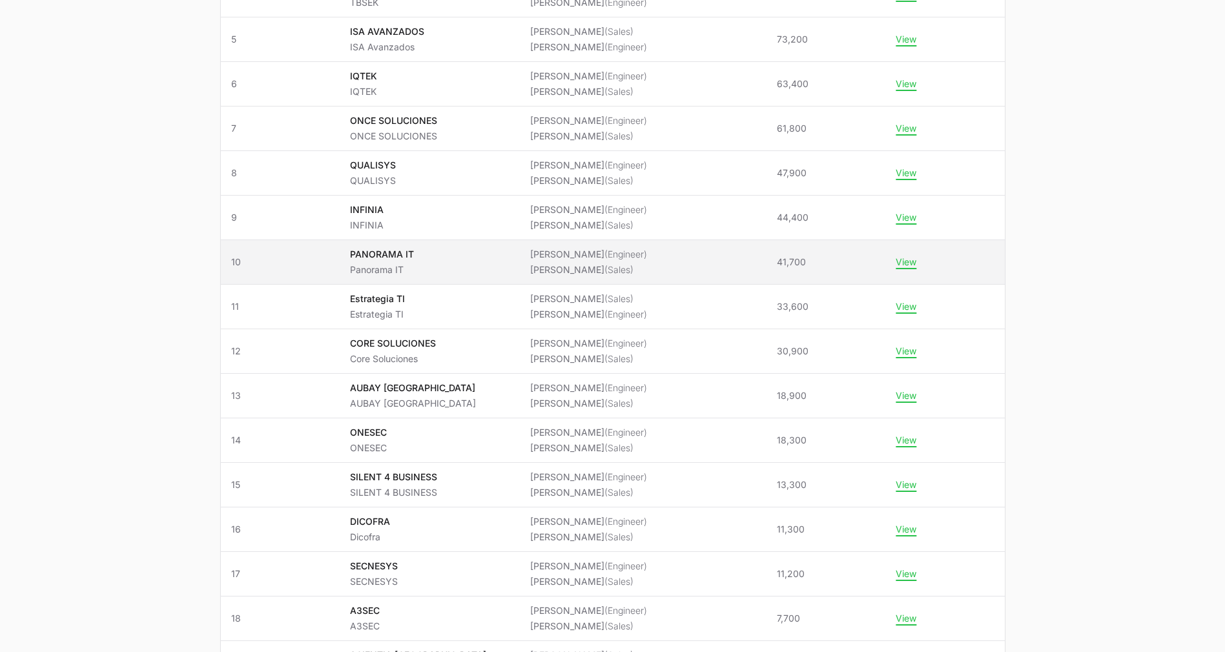
drag, startPoint x: 212, startPoint y: 235, endPoint x: 971, endPoint y: 256, distance: 758.8
click at [604, 256] on div "Select a tab Active Archived Active 1 Archived Champions 2025 TeamNet Status Ac…" at bounding box center [612, 292] width 826 height 1169
copy table "Loremips Dolo Sita consect Adipis elitse Doeiusmo 6 Temp IN UTLABORE ET Dolorem…"
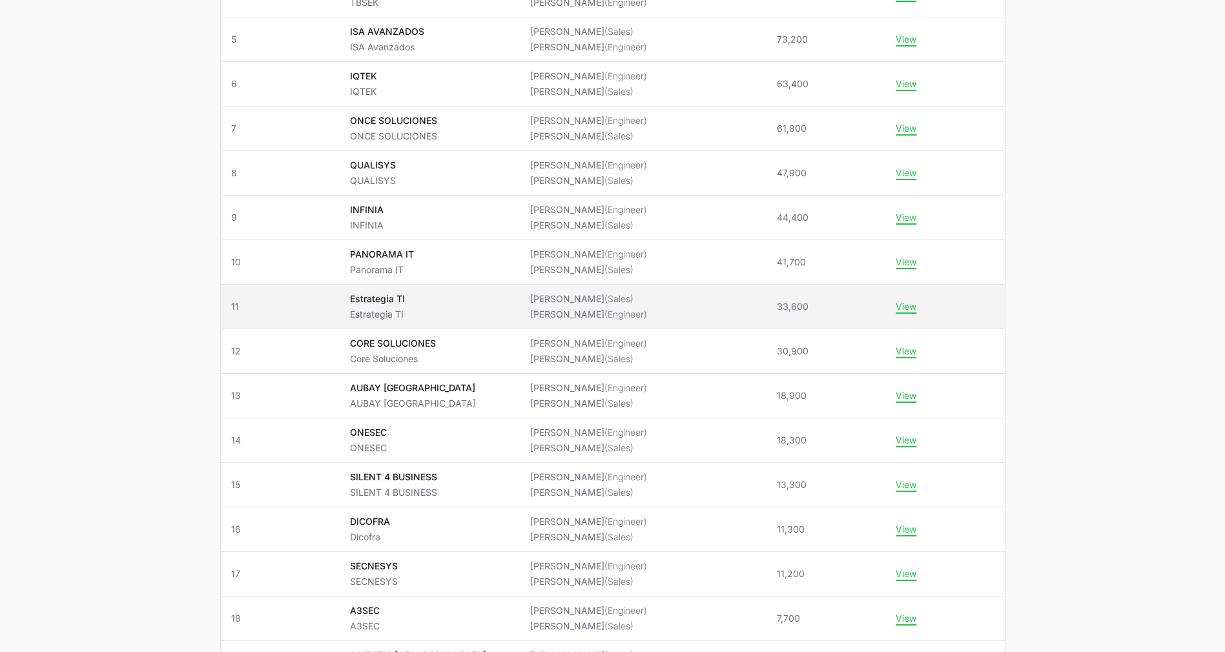
click at [309, 300] on span "11" at bounding box center [280, 306] width 98 height 13
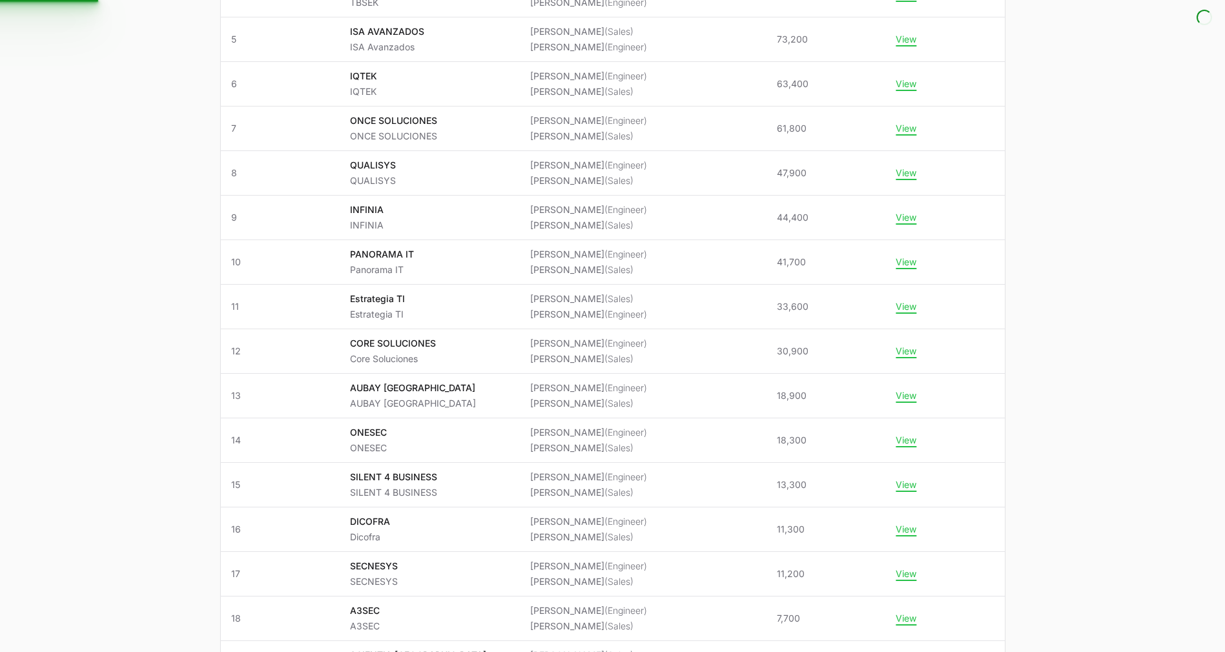
click at [163, 244] on main "Select a tab Active Archived Active 1 Archived Champions 2025 TeamNet Status Ac…" at bounding box center [612, 292] width 1225 height 1169
